Goal: Find specific page/section: Find specific page/section

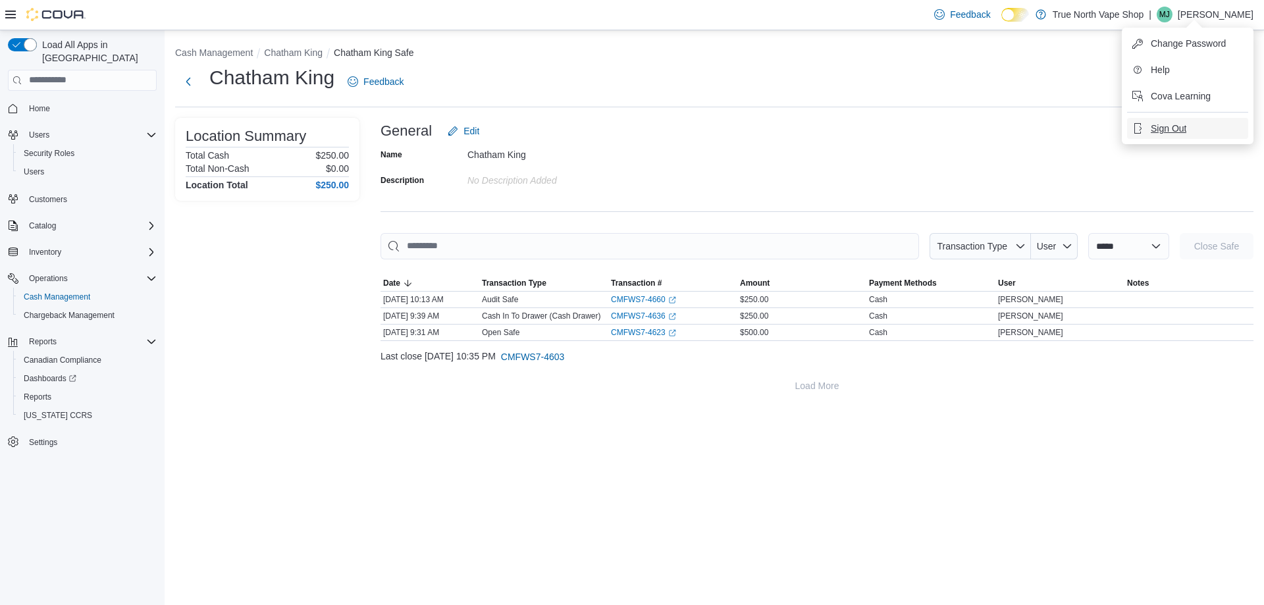
click at [1151, 125] on span "Sign Out" at bounding box center [1169, 128] width 36 height 13
